Goal: Find specific page/section: Find specific page/section

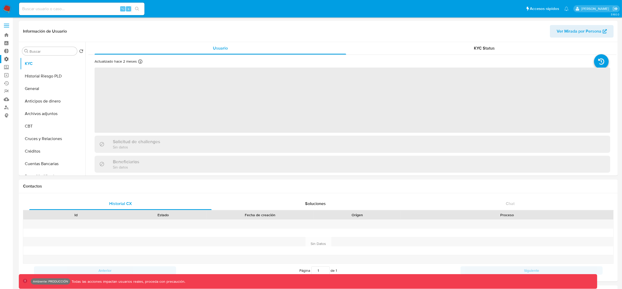
click at [9, 59] on label "Administración" at bounding box center [31, 59] width 62 height 8
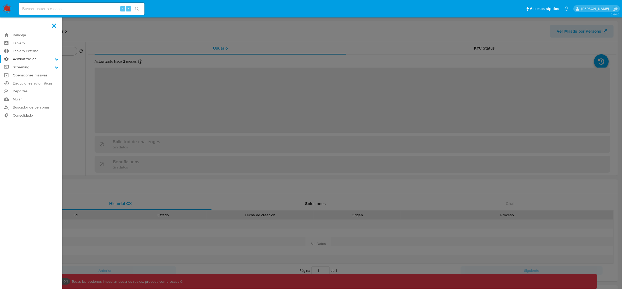
click at [0, 0] on input "Administración" at bounding box center [0, 0] width 0 height 0
click at [24, 68] on link "Reglas" at bounding box center [31, 66] width 62 height 7
select select "10"
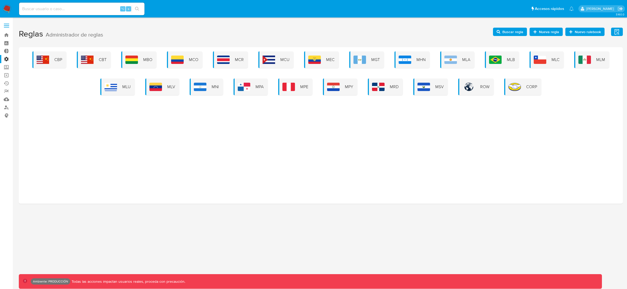
click at [317, 129] on div "CBP CBT MBO MCO MCR MCU MEC MGT MHN MLA MLB MLC MLM MLU MLV MNI MPA MPE MPY MRD…" at bounding box center [321, 125] width 604 height 157
click at [451, 61] on img at bounding box center [450, 60] width 13 height 8
